Goal: Information Seeking & Learning: Learn about a topic

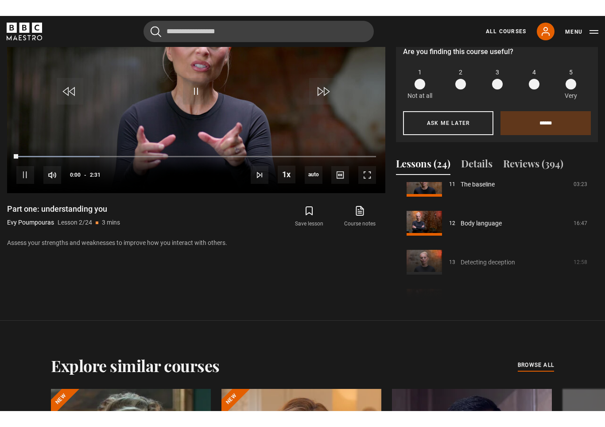
scroll to position [14, 0]
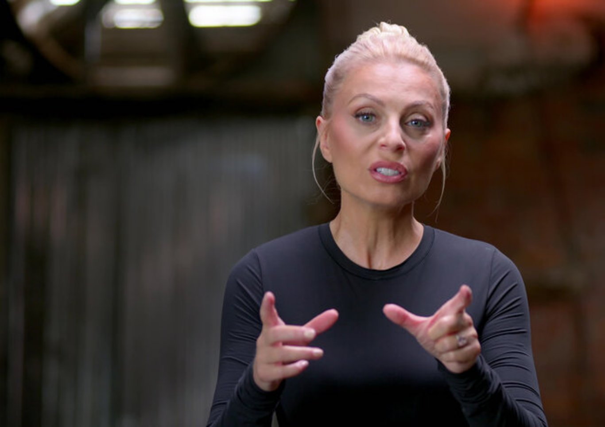
click at [550, 134] on video-js "Video Player is loading. Play Lesson Part one: understanding you 10s Skip Back …" at bounding box center [302, 213] width 605 height 427
click at [502, 155] on video-js "Video Player is loading. Play Lesson Part one: understanding you 10s Skip Back …" at bounding box center [302, 213] width 605 height 427
click at [155, 116] on video-js "Video Player is loading. Play Lesson Part one: understanding you 10s Skip Back …" at bounding box center [302, 213] width 605 height 427
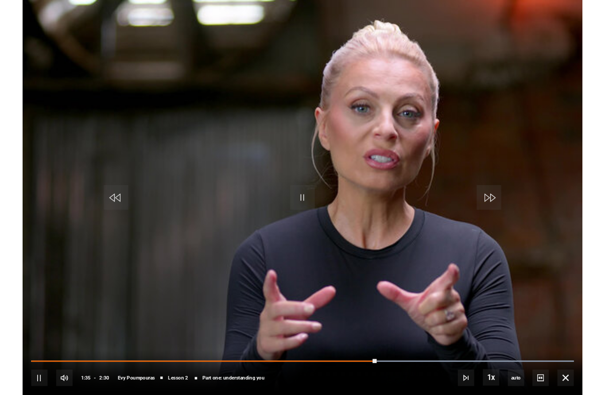
scroll to position [472, 0]
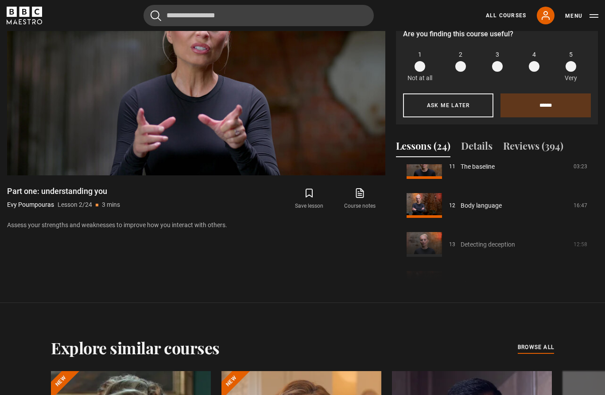
click at [503, 273] on div "Course trailer 01 Introduction 05:01 02 Part one: understanding you 02:30 03 Se…" at bounding box center [497, 224] width 202 height 120
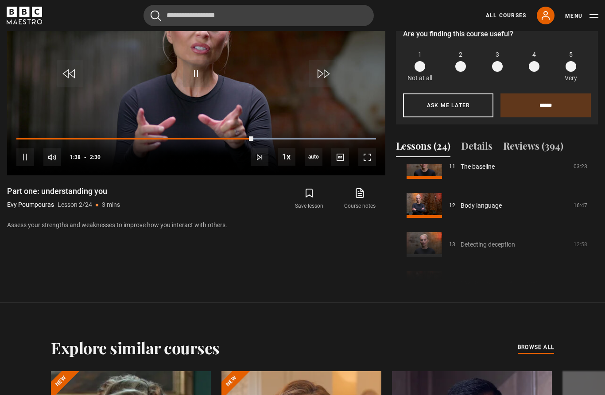
click at [432, 279] on div "Course trailer 01 Introduction 05:01 02 Part one: understanding you 02:30 03 Se…" at bounding box center [497, 224] width 202 height 120
click at [496, 278] on div "Course trailer 01 Introduction 05:01 02 Part one: understanding you 02:30 03 Se…" at bounding box center [497, 224] width 202 height 120
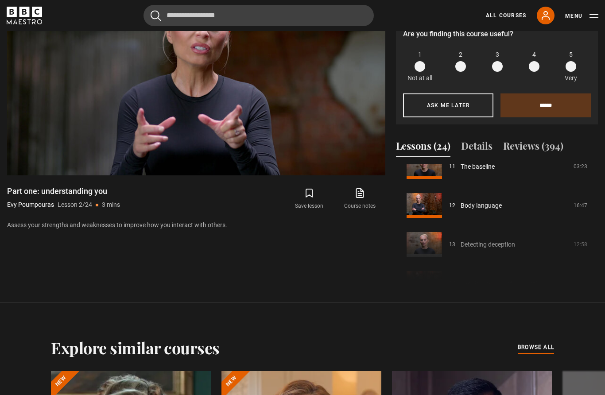
click at [485, 282] on div "Course trailer 01 Introduction 05:01 02 Part one: understanding you 02:30 03 Se…" at bounding box center [497, 224] width 202 height 120
click at [226, 134] on video-js "Video Player is loading. Play Lesson Part one: understanding you 10s Skip Back …" at bounding box center [196, 69] width 378 height 213
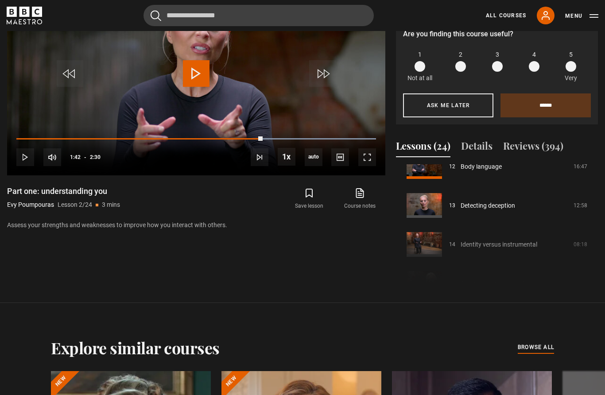
scroll to position [486, 0]
click at [486, 209] on link "Detecting deception" at bounding box center [488, 204] width 54 height 9
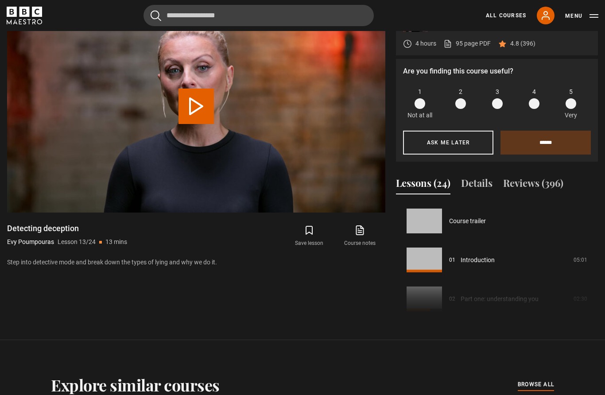
scroll to position [468, 0]
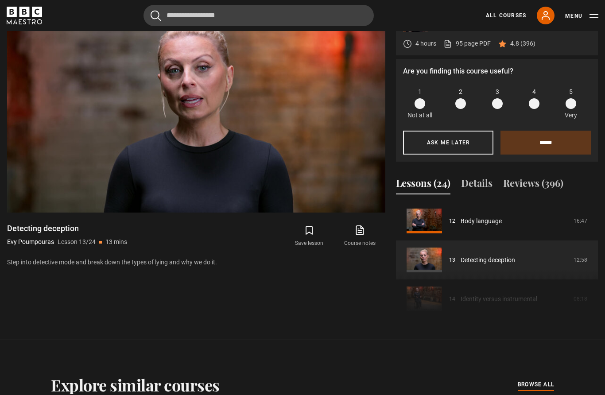
click at [219, 98] on video-js "Video Player is loading. Play Lesson Detecting deception 10s Skip Back 10 secon…" at bounding box center [196, 106] width 378 height 213
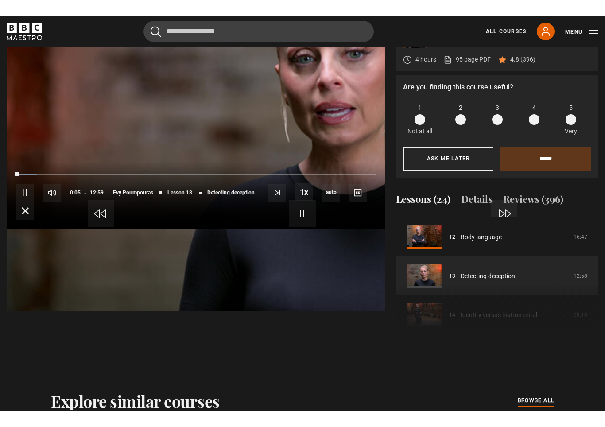
scroll to position [14, 0]
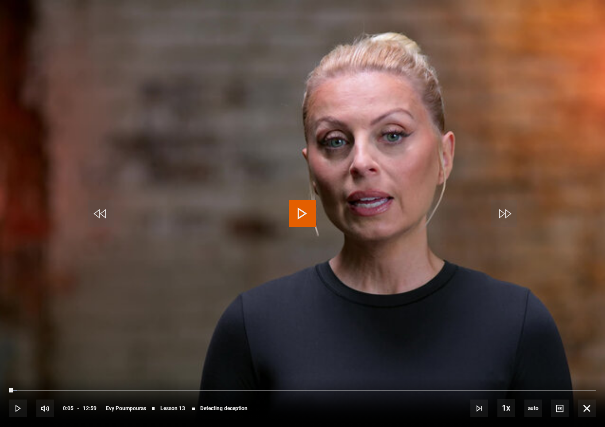
click at [275, 183] on video-js "Video Player is loading. Play Lesson Detecting deception 10s Skip Back 10 secon…" at bounding box center [302, 213] width 605 height 427
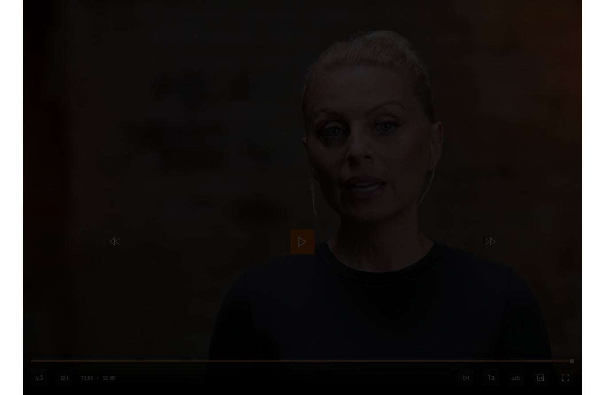
scroll to position [435, 0]
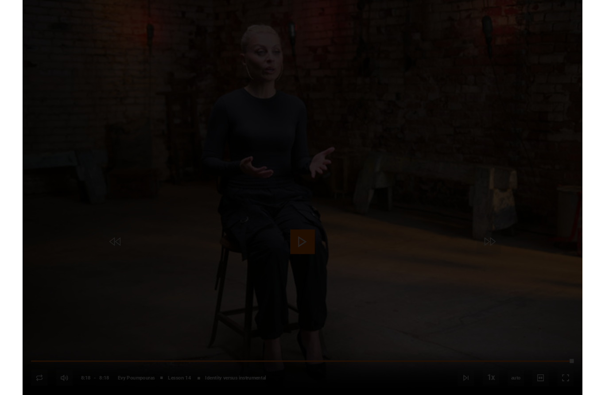
scroll to position [463, 0]
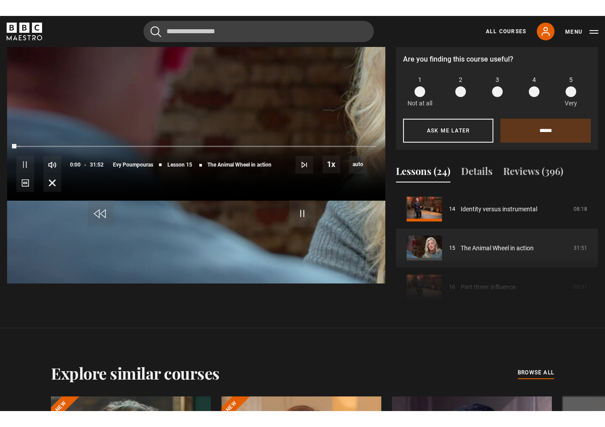
scroll to position [14, 0]
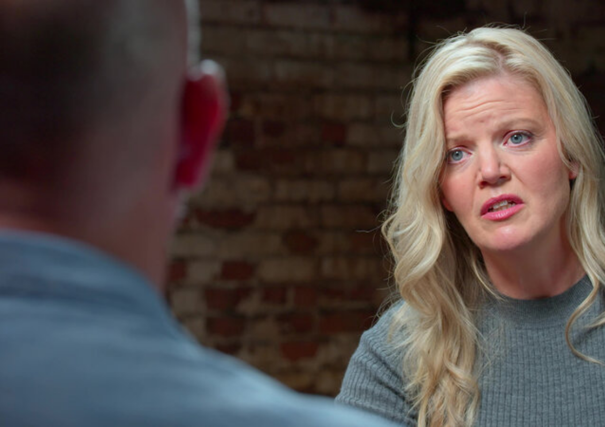
click at [60, 113] on video-js "Video Player is loading. Play Lesson The Animal Wheel in action 10s Skip Back 1…" at bounding box center [302, 213] width 605 height 427
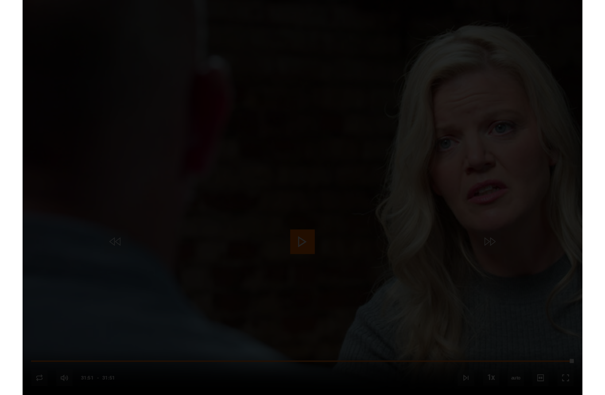
scroll to position [463, 0]
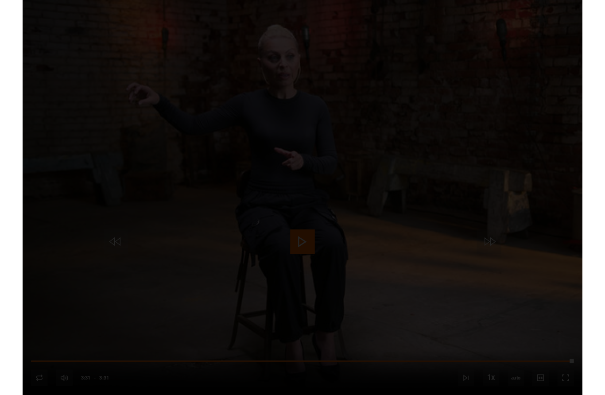
scroll to position [463, 0]
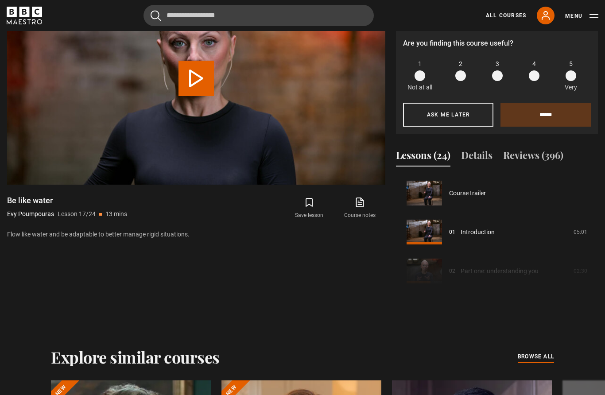
scroll to position [624, 0]
